Goal: Find specific page/section: Find specific page/section

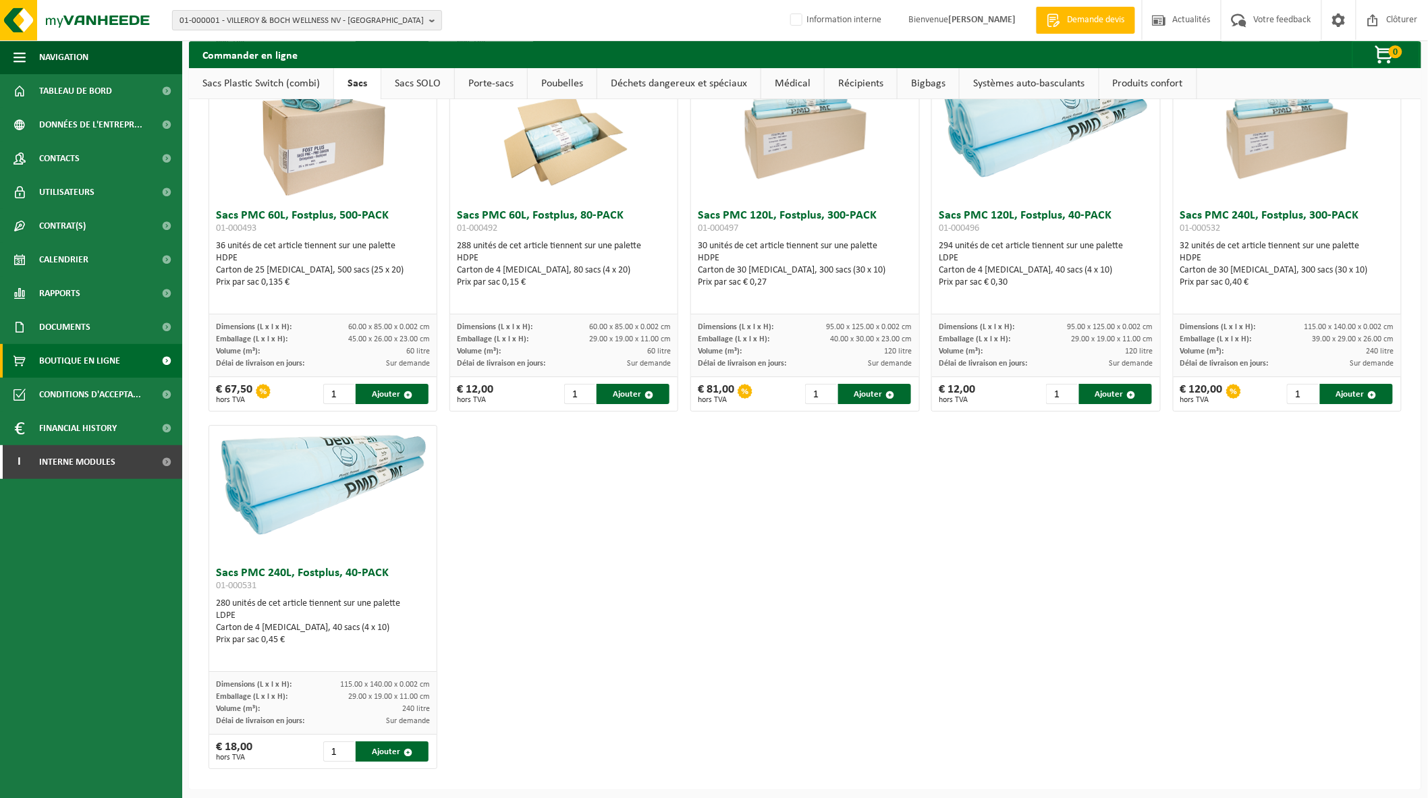
click at [196, 18] on span "01-000001 - VILLEROY & BOCH WELLNESS NV - ROESELARE" at bounding box center [302, 21] width 244 height 20
type input "ARDO"
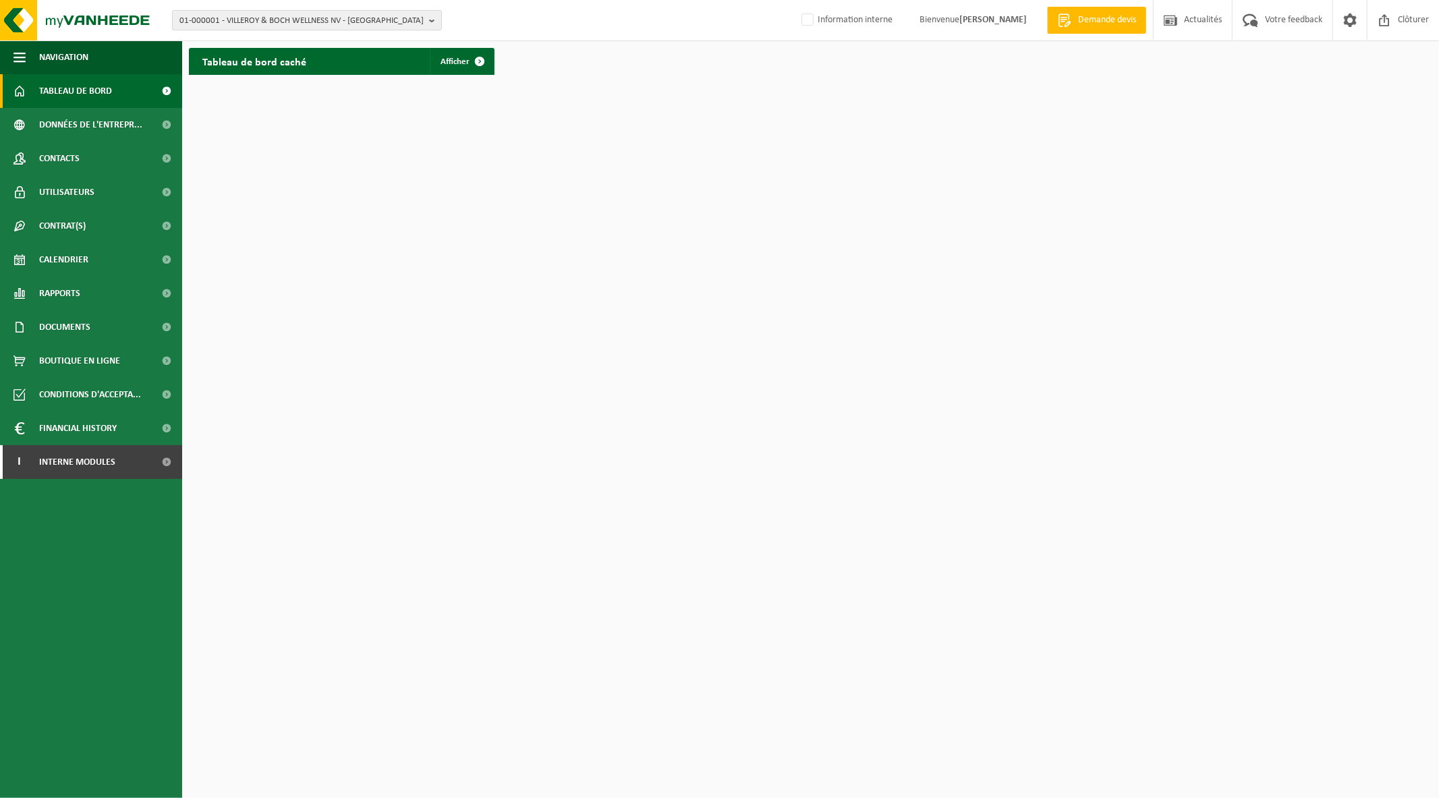
click at [325, 25] on span "01-000001 - VILLEROY & BOCH WELLNESS NV - [GEOGRAPHIC_DATA]" at bounding box center [302, 21] width 244 height 20
type input "ARDO"
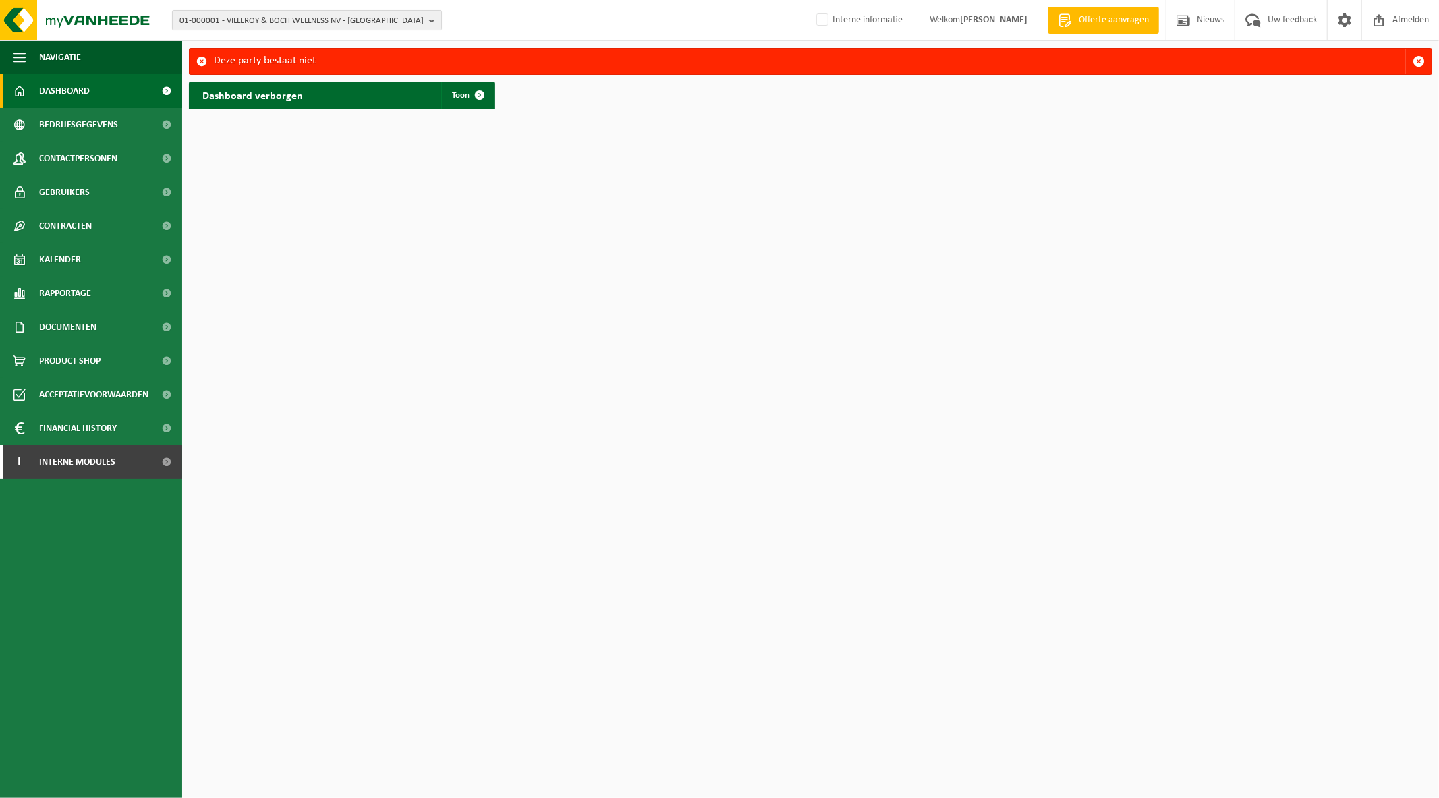
click at [327, 18] on span "01-000001 - VILLEROY & BOCH WELLNESS NV - [GEOGRAPHIC_DATA]" at bounding box center [302, 21] width 244 height 20
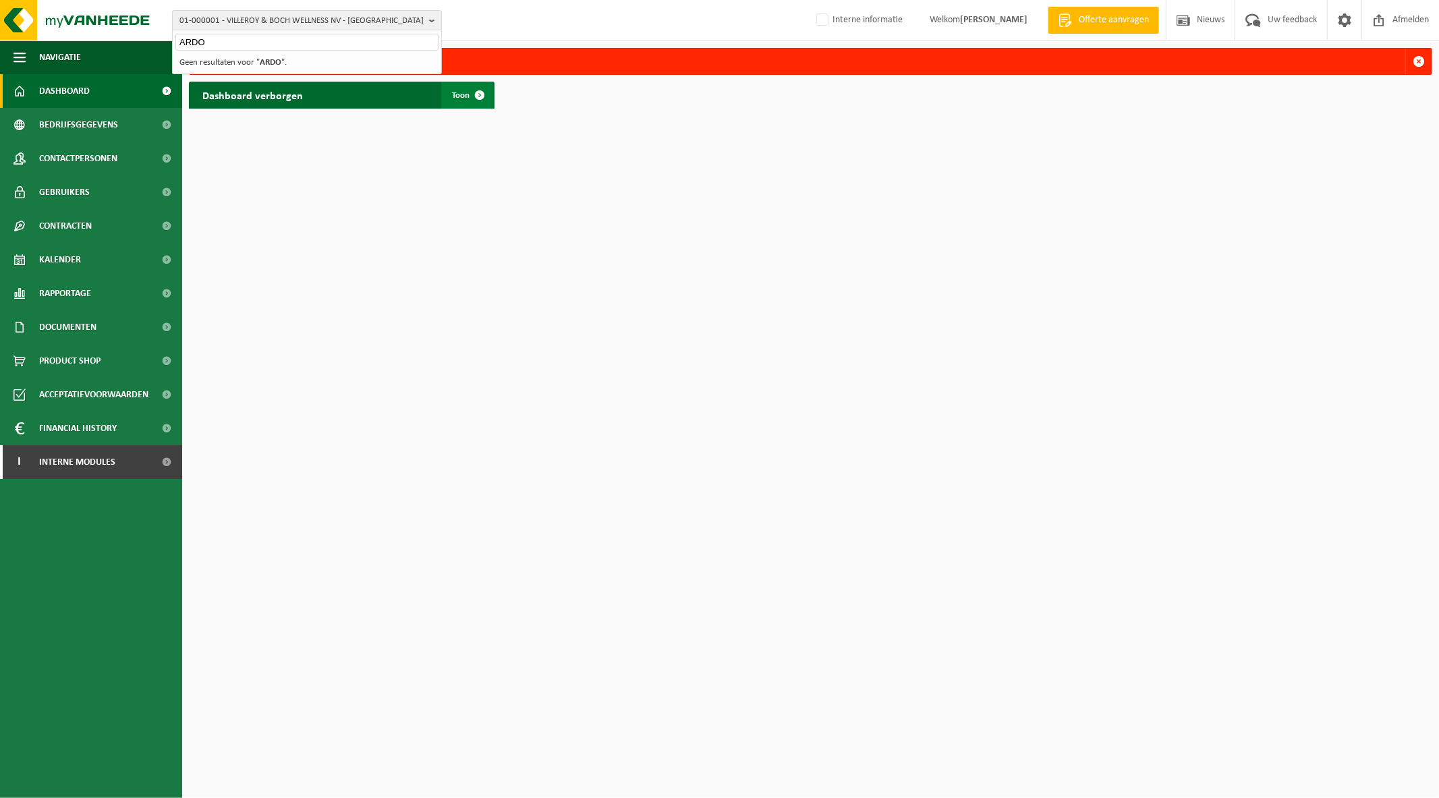
type input "ARDO"
click at [456, 94] on span "Toon" at bounding box center [461, 95] width 18 height 9
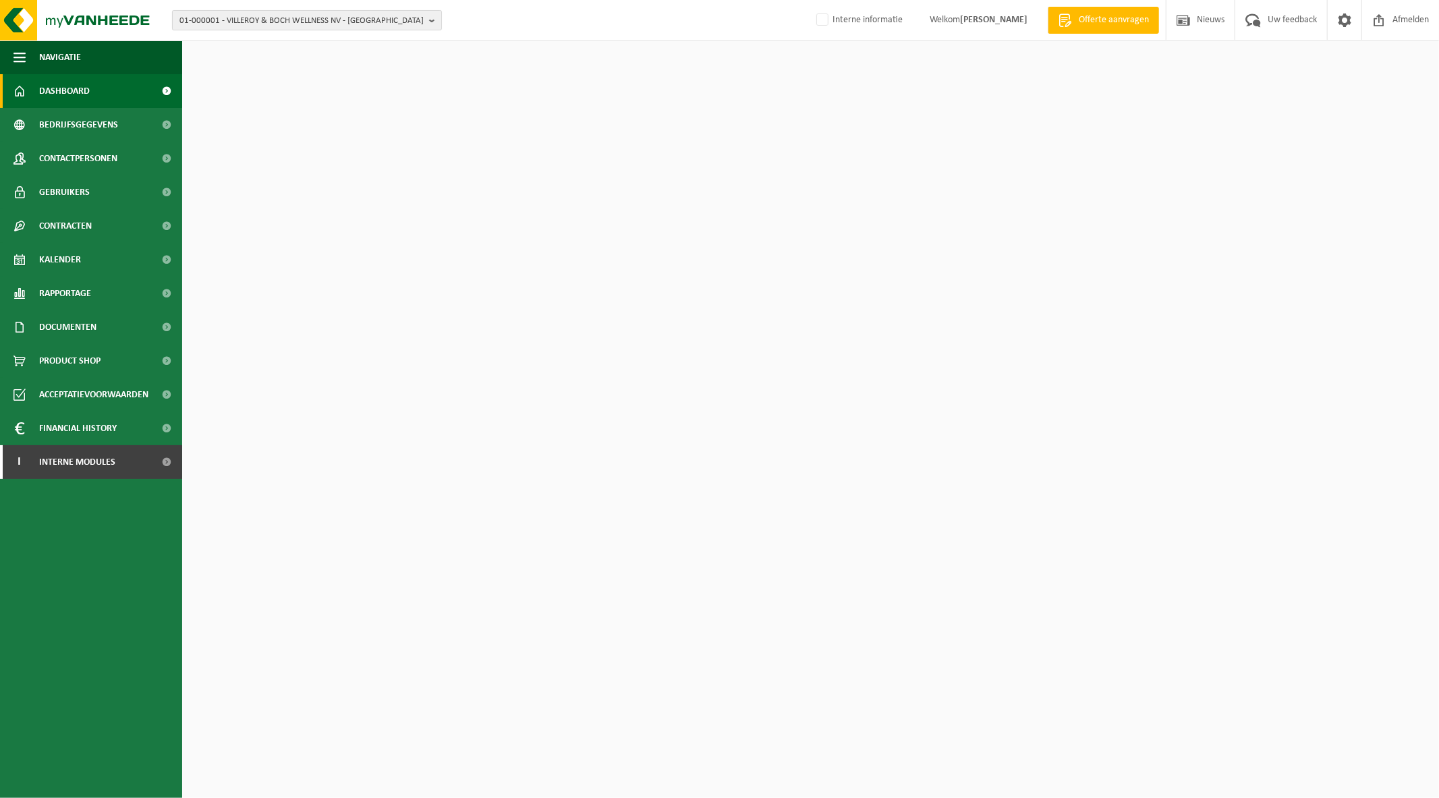
click at [329, 22] on span "01-000001 - VILLEROY & BOCH WELLNESS NV - [GEOGRAPHIC_DATA]" at bounding box center [302, 21] width 244 height 20
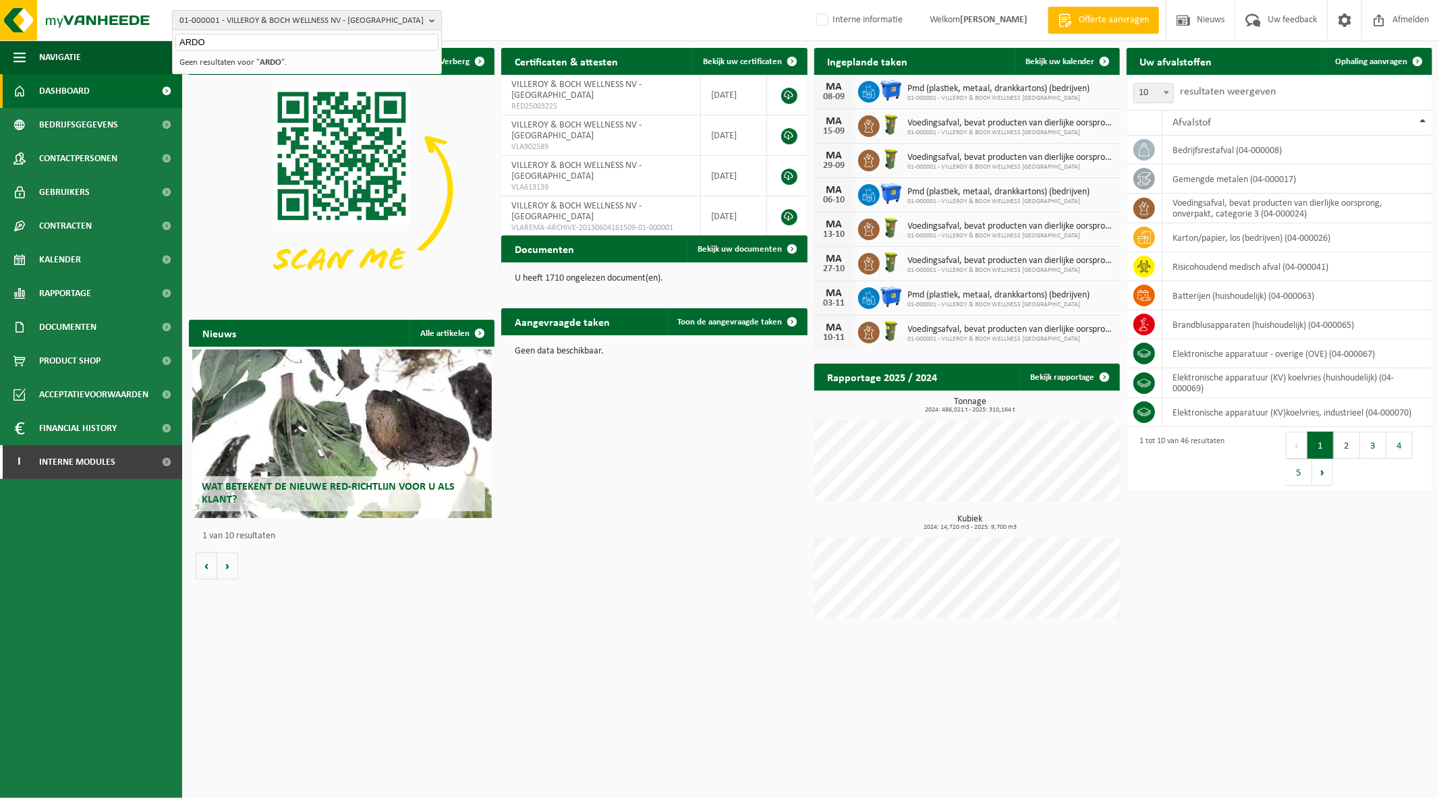
type input "ARDO"
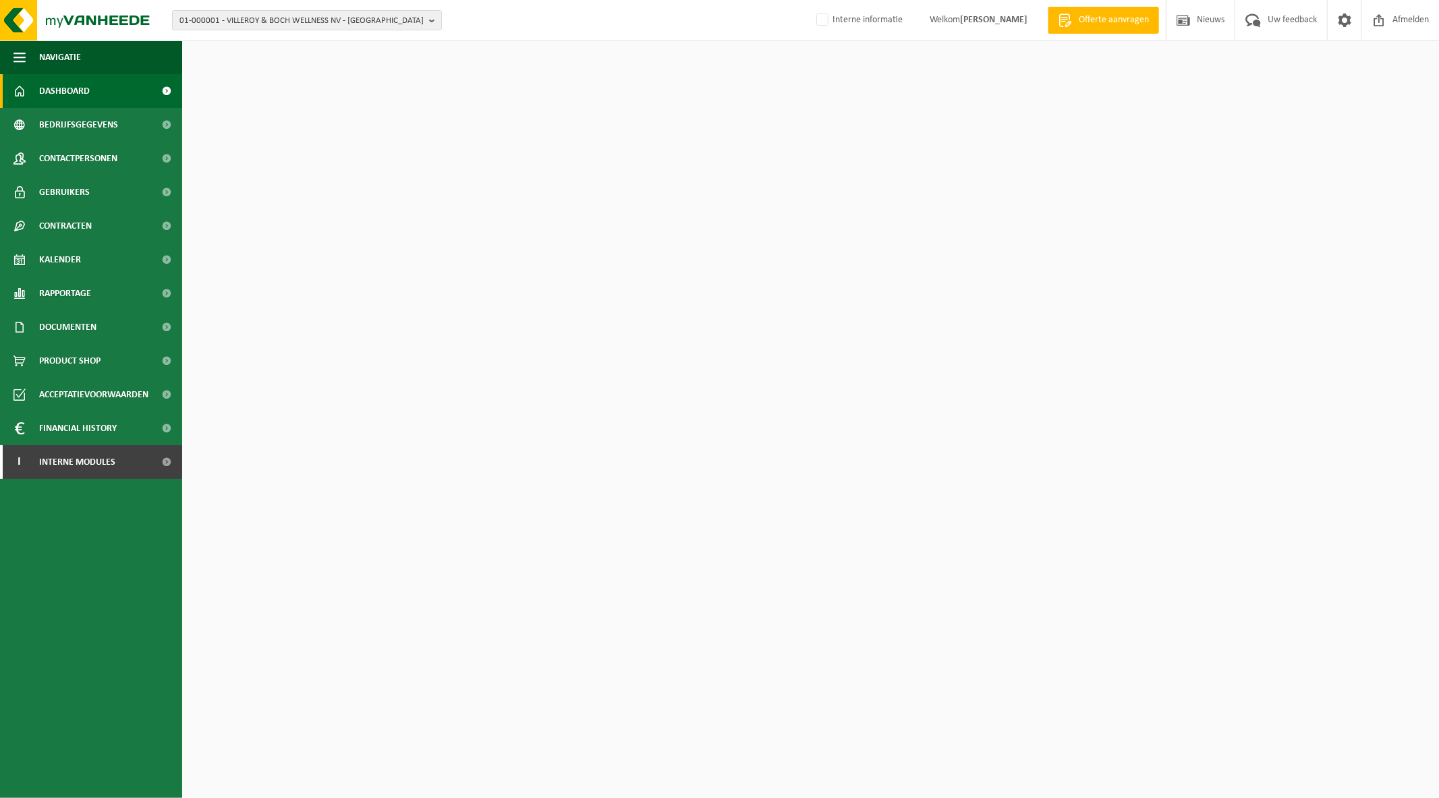
click at [329, 22] on span "01-000001 - VILLEROY & BOCH WELLNESS NV - [GEOGRAPHIC_DATA]" at bounding box center [302, 21] width 244 height 20
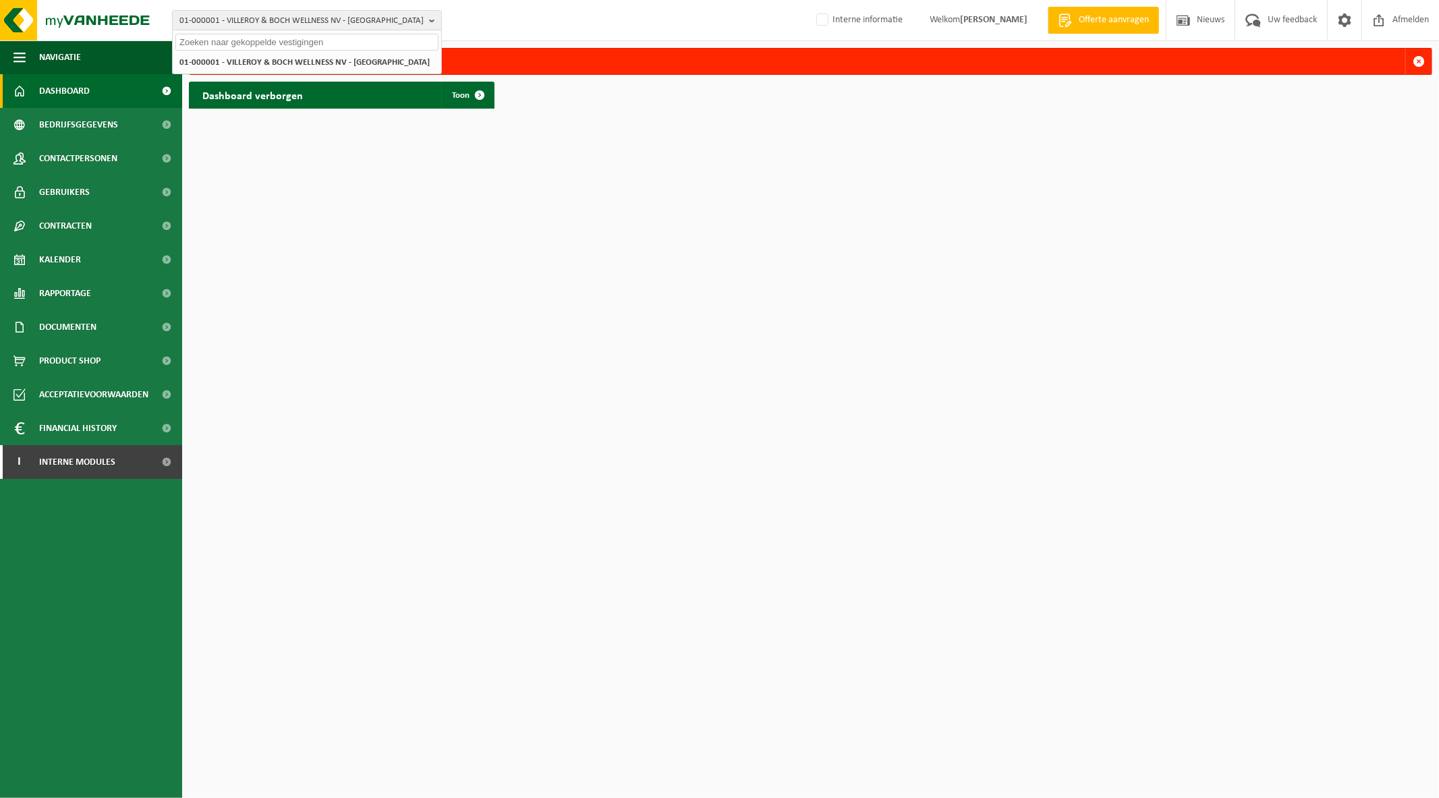
click at [452, 16] on div "01-000001 - VILLEROY & BOCH WELLNESS NV - [GEOGRAPHIC_DATA] 01-000001 - VILLERO…" at bounding box center [719, 20] width 1439 height 41
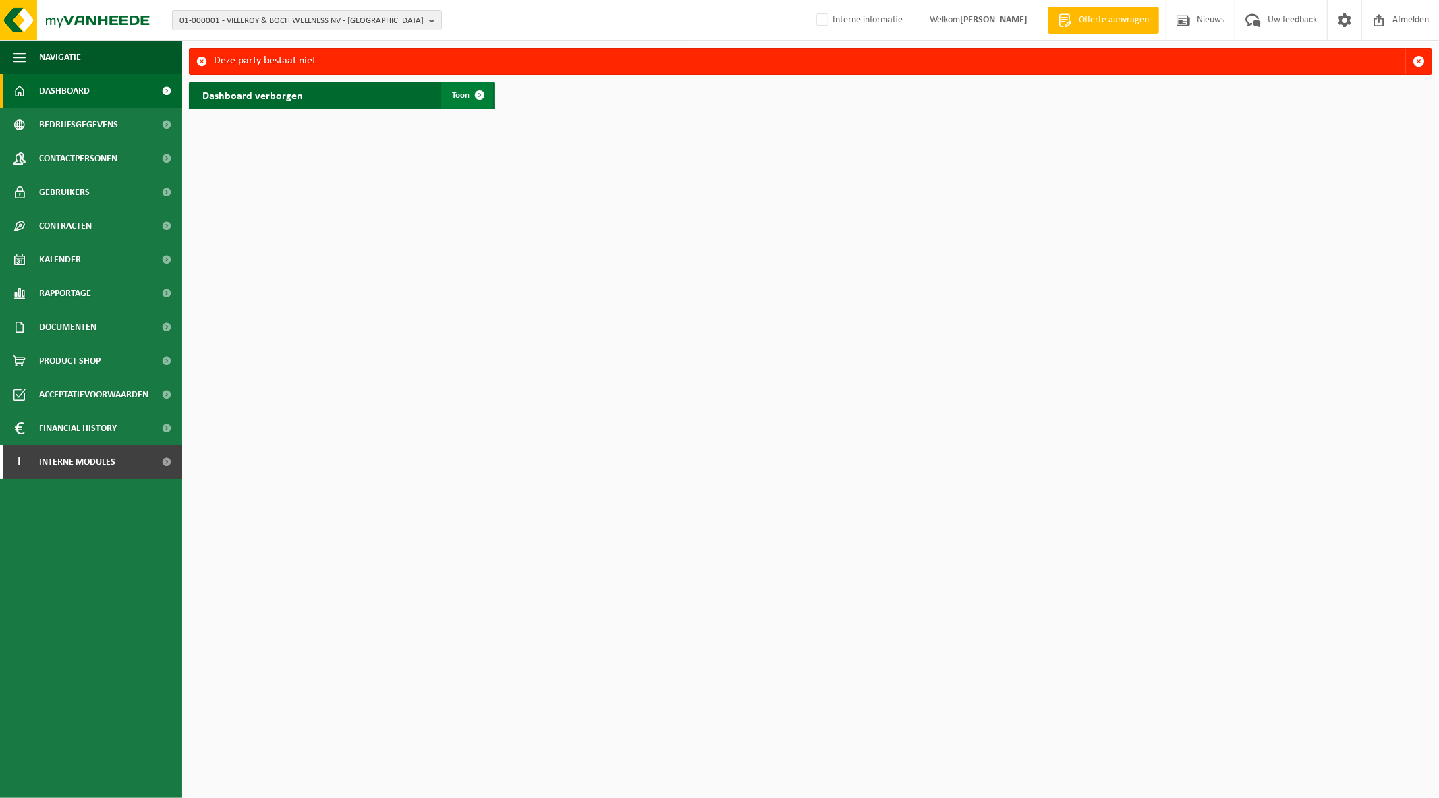
click at [474, 95] on span at bounding box center [479, 95] width 27 height 27
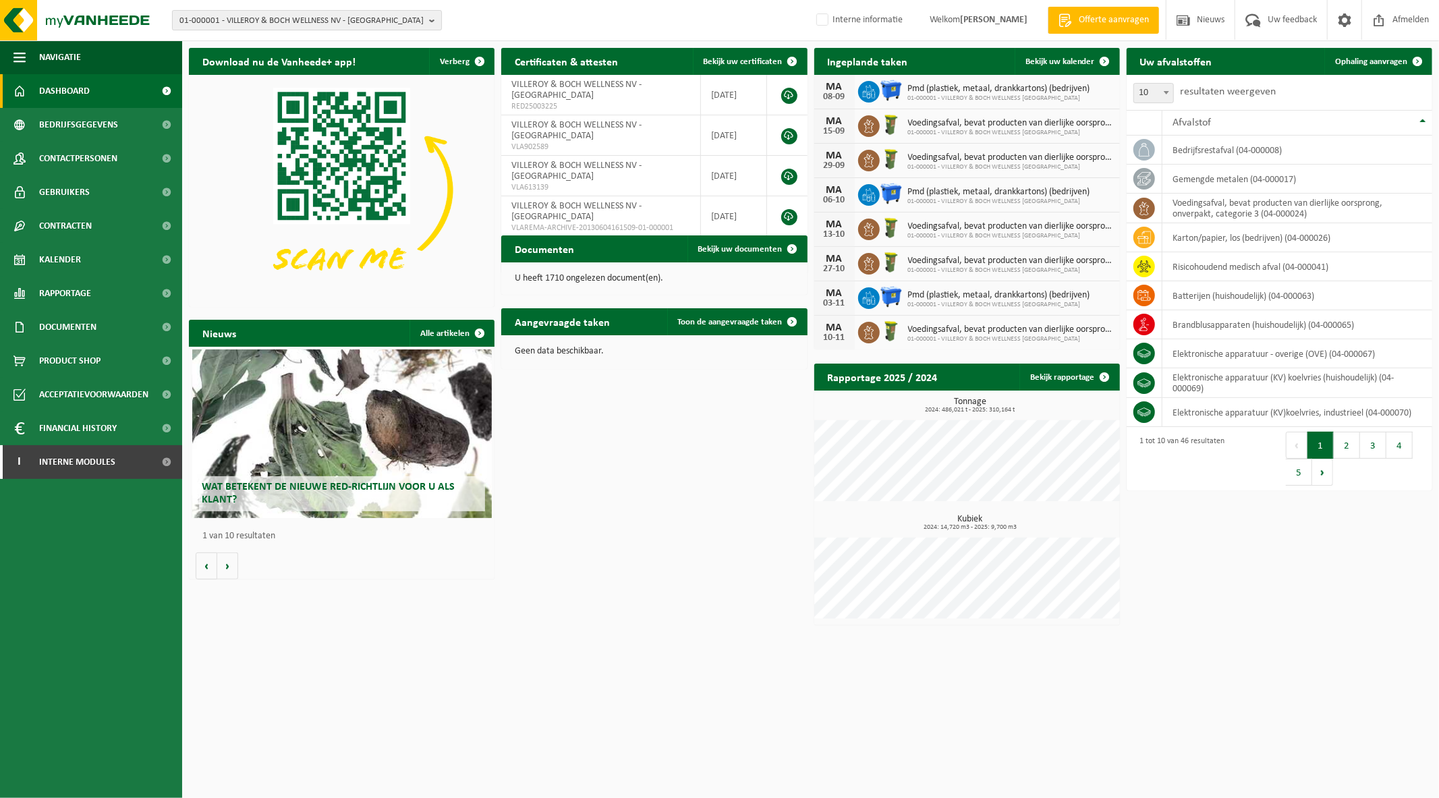
click at [279, 13] on span "01-000001 - VILLEROY & BOCH WELLNESS NV - [GEOGRAPHIC_DATA]" at bounding box center [302, 21] width 244 height 20
type input "A"
drag, startPoint x: 273, startPoint y: 38, endPoint x: 177, endPoint y: 38, distance: 95.2
click at [177, 38] on input "AUCHAN" at bounding box center [306, 42] width 263 height 17
type input "ARDO"
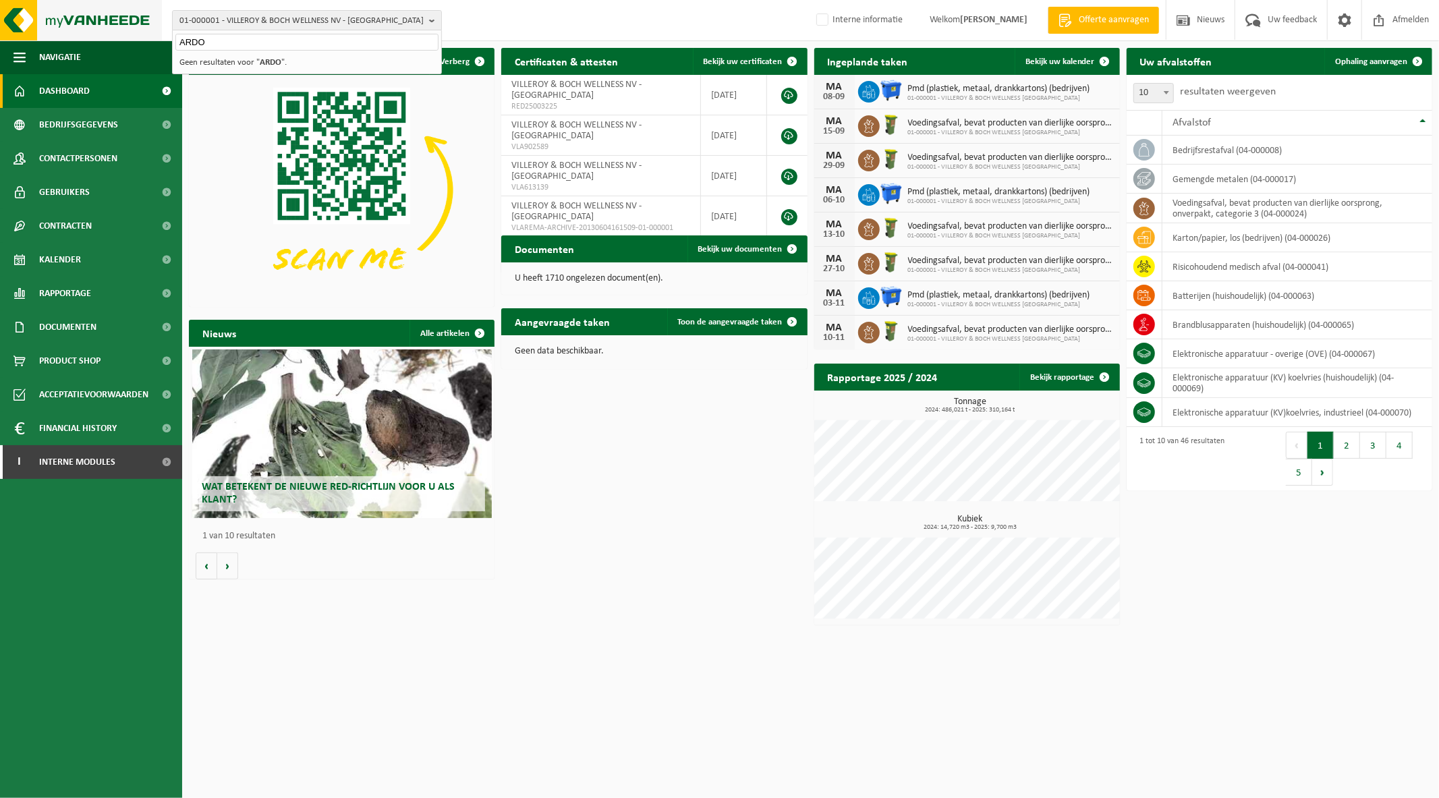
drag, startPoint x: 231, startPoint y: 34, endPoint x: 142, endPoint y: 38, distance: 88.5
click at [142, 38] on div "01-000001 - VILLEROY & BOCH WELLNESS NV - ROESELARE ARDO 01-000001 - VILLEROY &…" at bounding box center [719, 20] width 1439 height 41
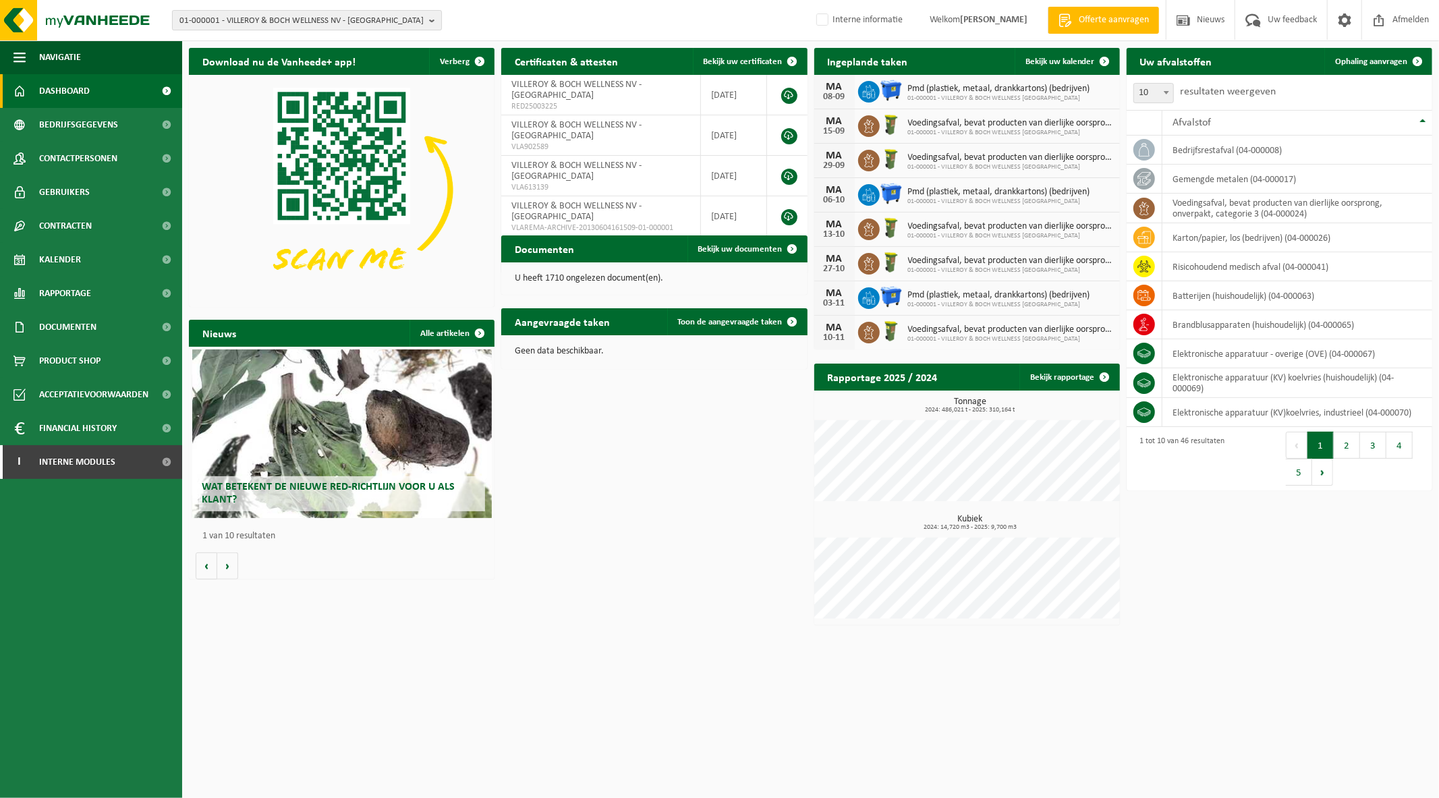
click at [433, 22] on b "button" at bounding box center [435, 20] width 12 height 19
click at [248, 57] on li "Geen resultaten voor " ARDO "." at bounding box center [306, 62] width 263 height 17
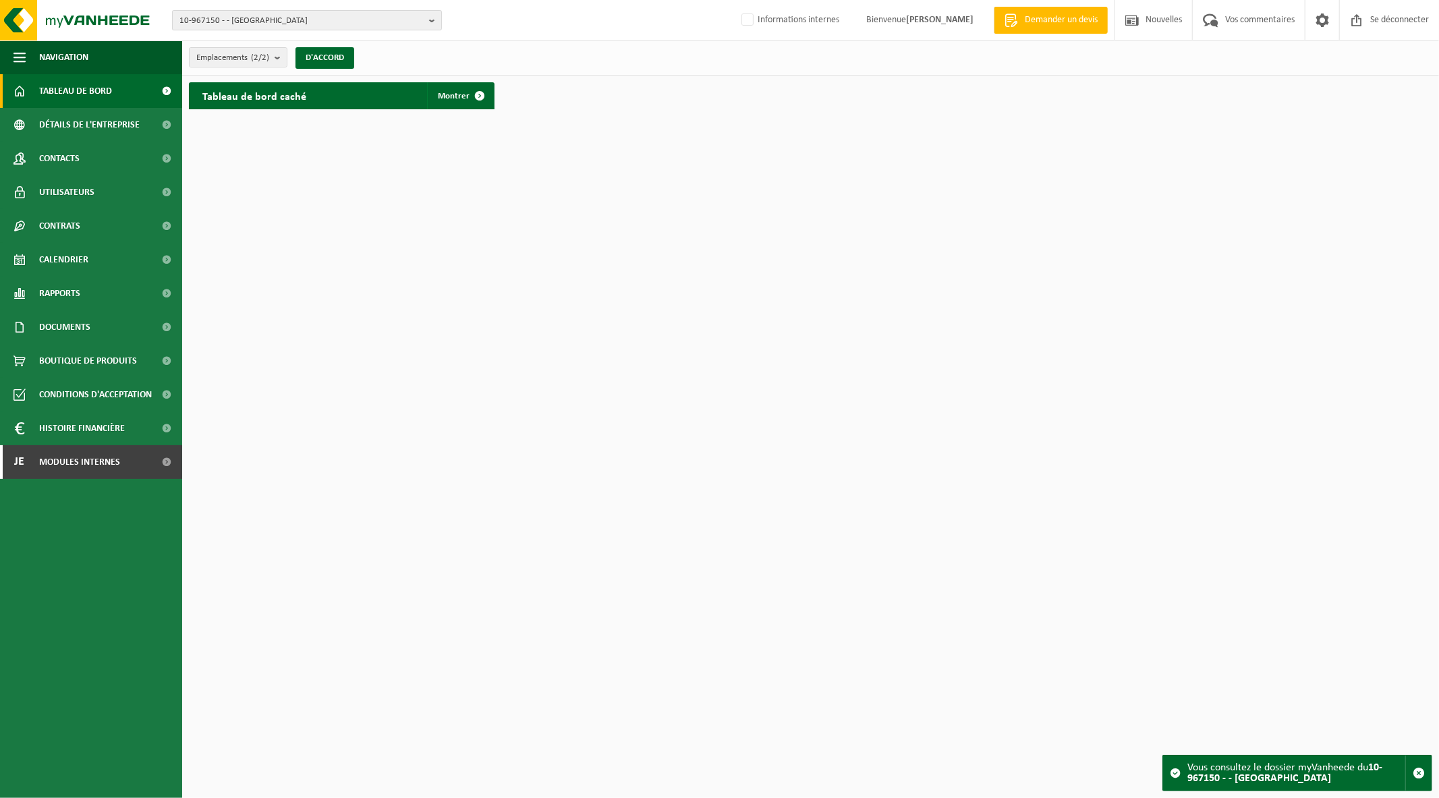
click at [351, 24] on span "10-967150 - - [GEOGRAPHIC_DATA]" at bounding box center [302, 21] width 244 height 20
type input "ARDO"
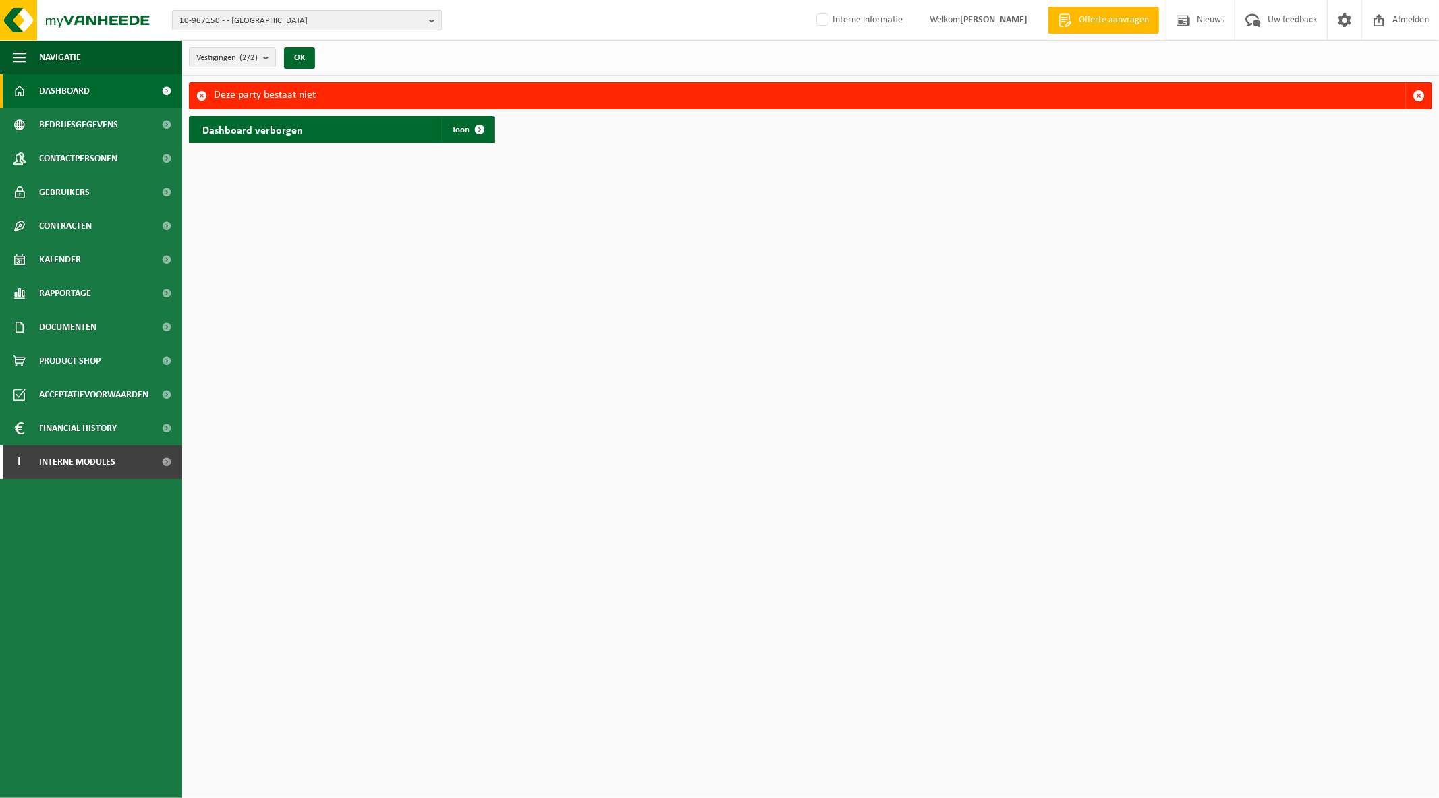
click at [302, 26] on span "10-967150 - - [GEOGRAPHIC_DATA]" at bounding box center [302, 21] width 244 height 20
type input "ARDO"
click at [267, 28] on span "10-967150 - - [GEOGRAPHIC_DATA]" at bounding box center [302, 21] width 244 height 20
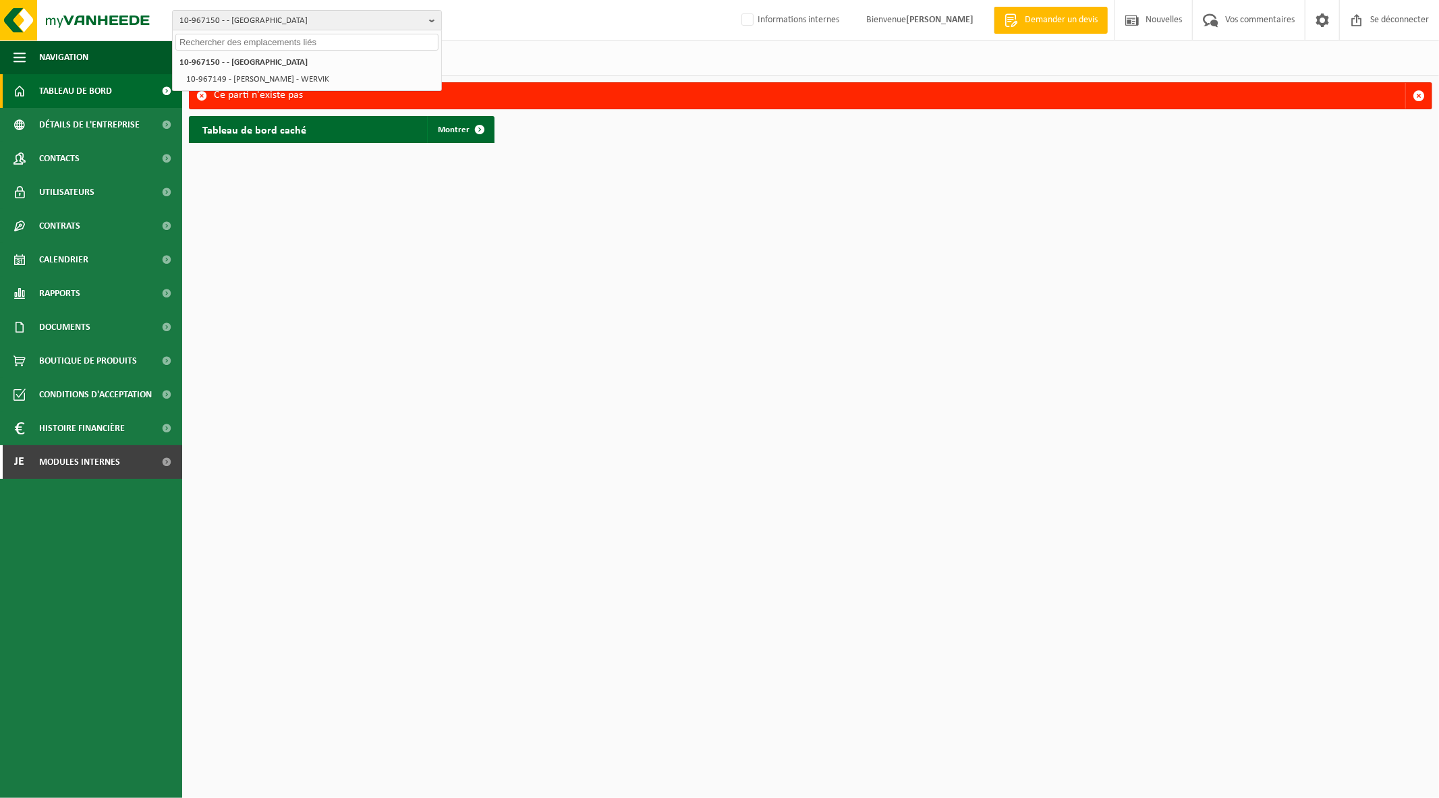
click at [339, 43] on input "text" at bounding box center [306, 42] width 263 height 17
type input "ARDO"
click at [458, 128] on font "Montrer" at bounding box center [454, 130] width 32 height 9
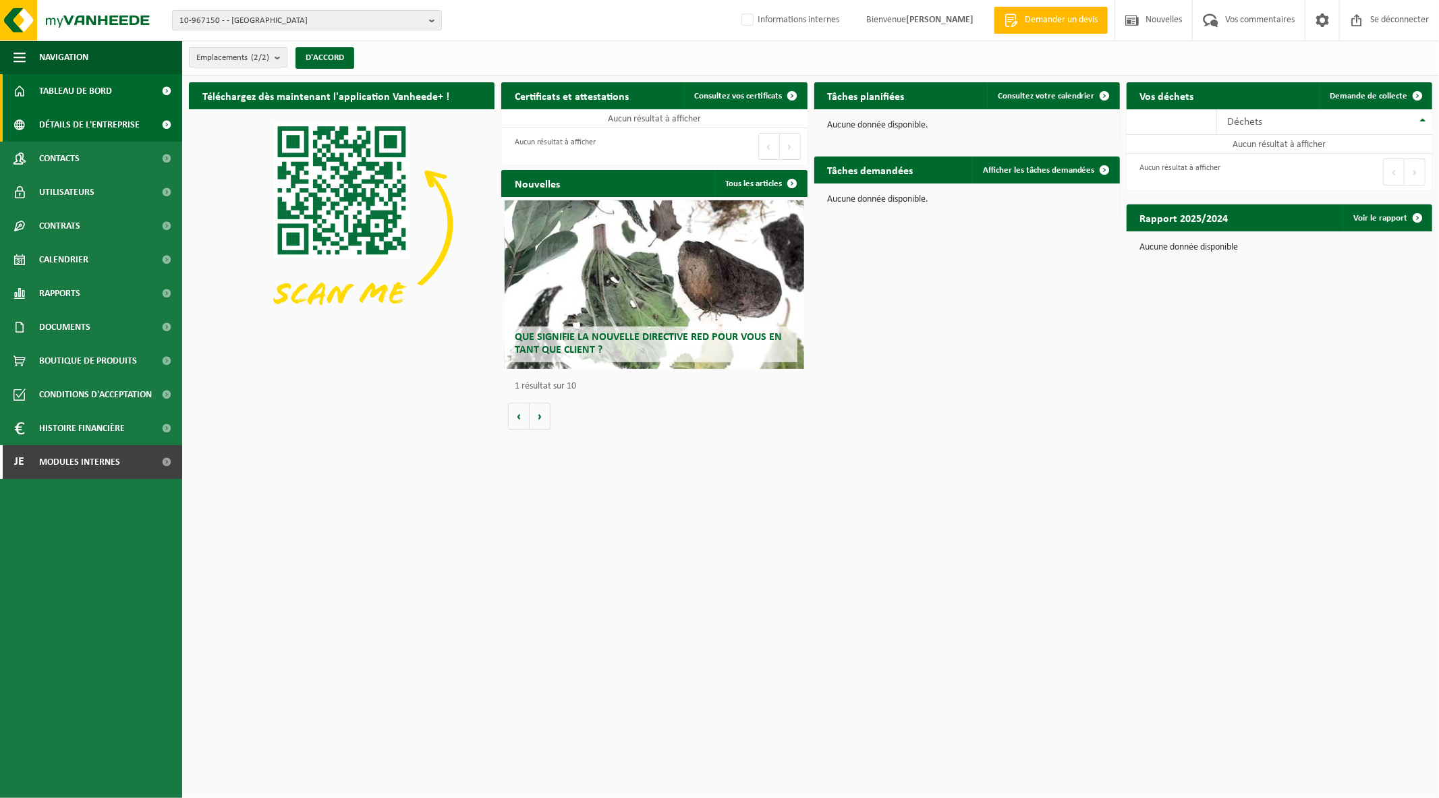
click at [61, 118] on span "Détails de l'entreprise" at bounding box center [89, 125] width 101 height 34
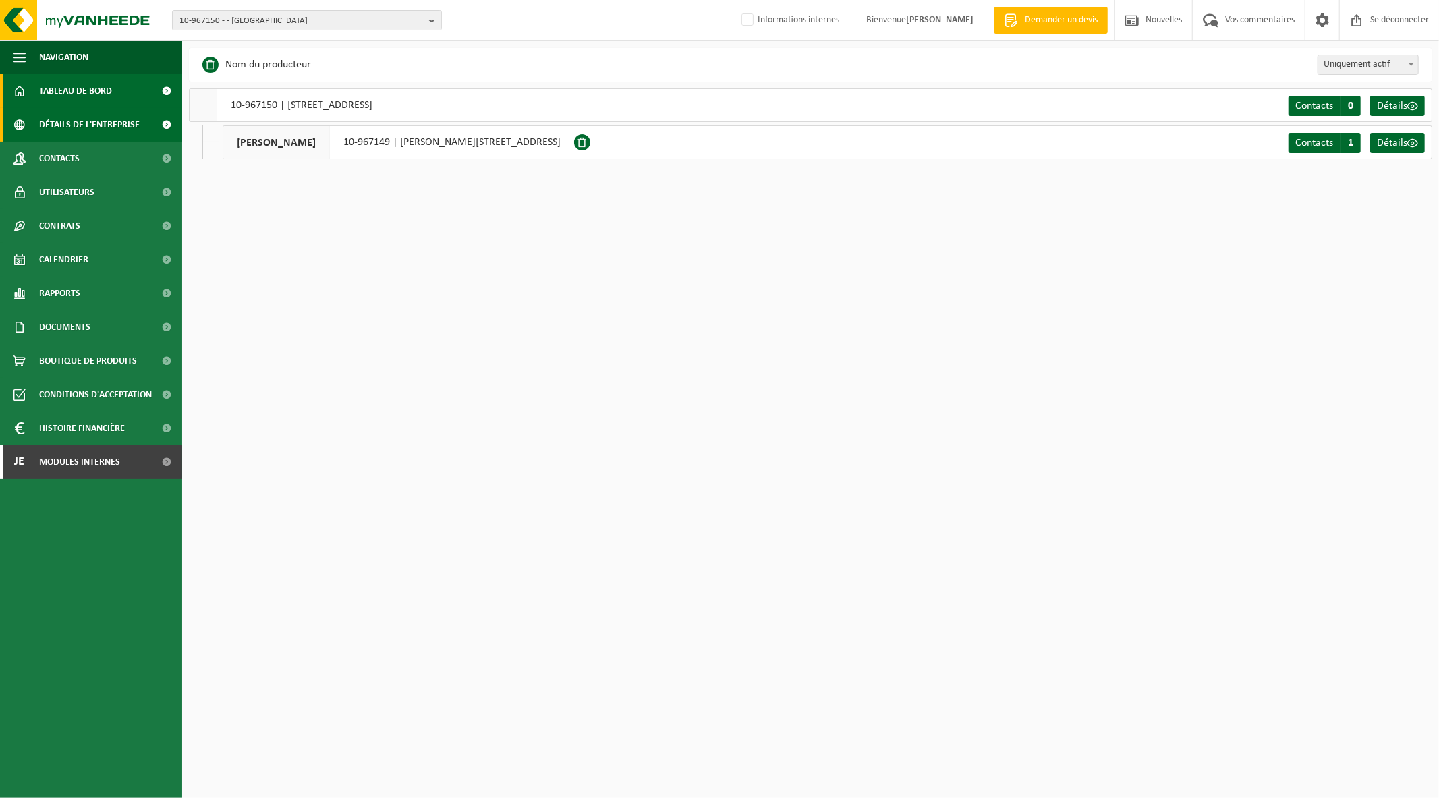
click at [65, 99] on span "Tableau de bord" at bounding box center [75, 91] width 73 height 34
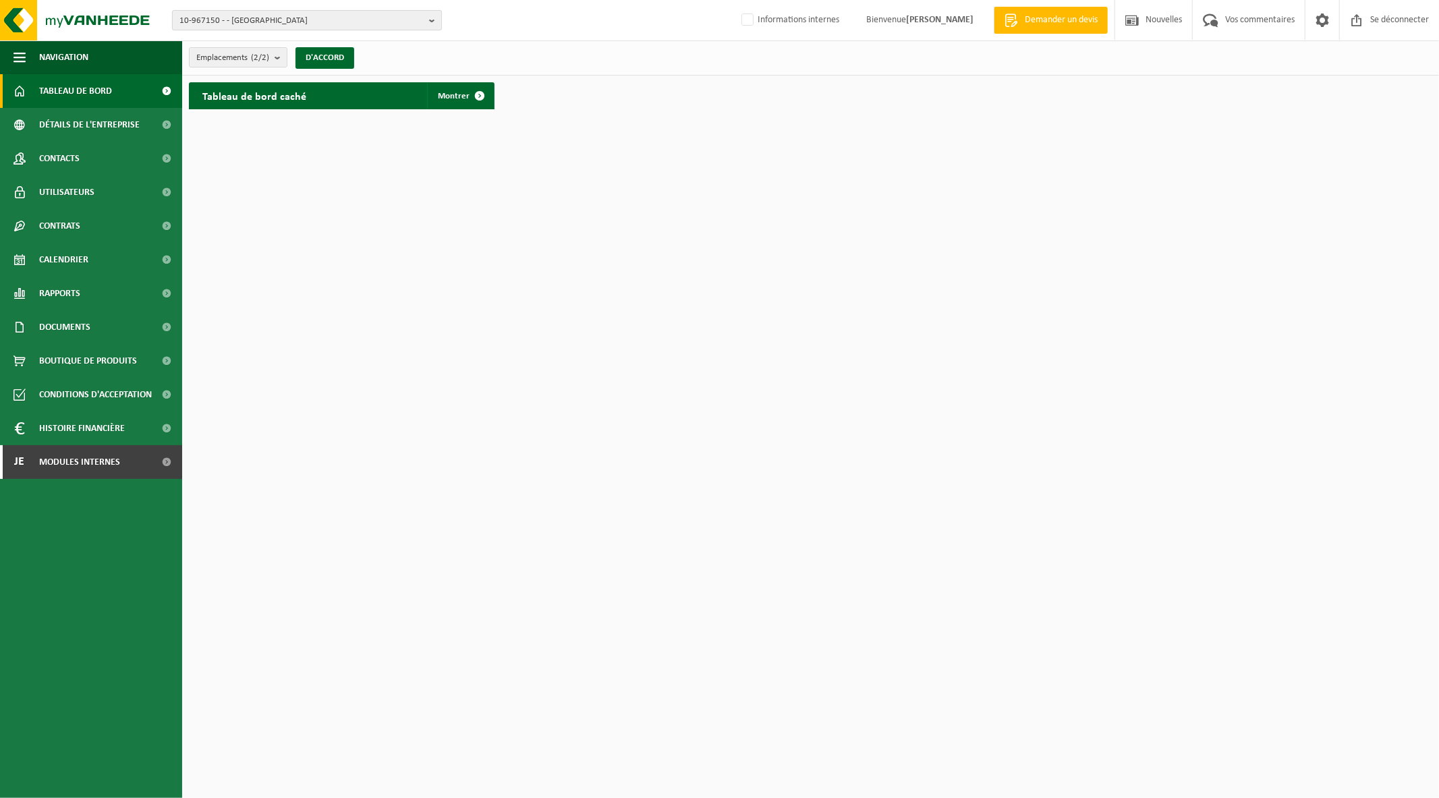
click at [236, 21] on font "10-967150 - - [GEOGRAPHIC_DATA]" at bounding box center [244, 20] width 128 height 9
type input "ARDO"
